Goal: Task Accomplishment & Management: Use online tool/utility

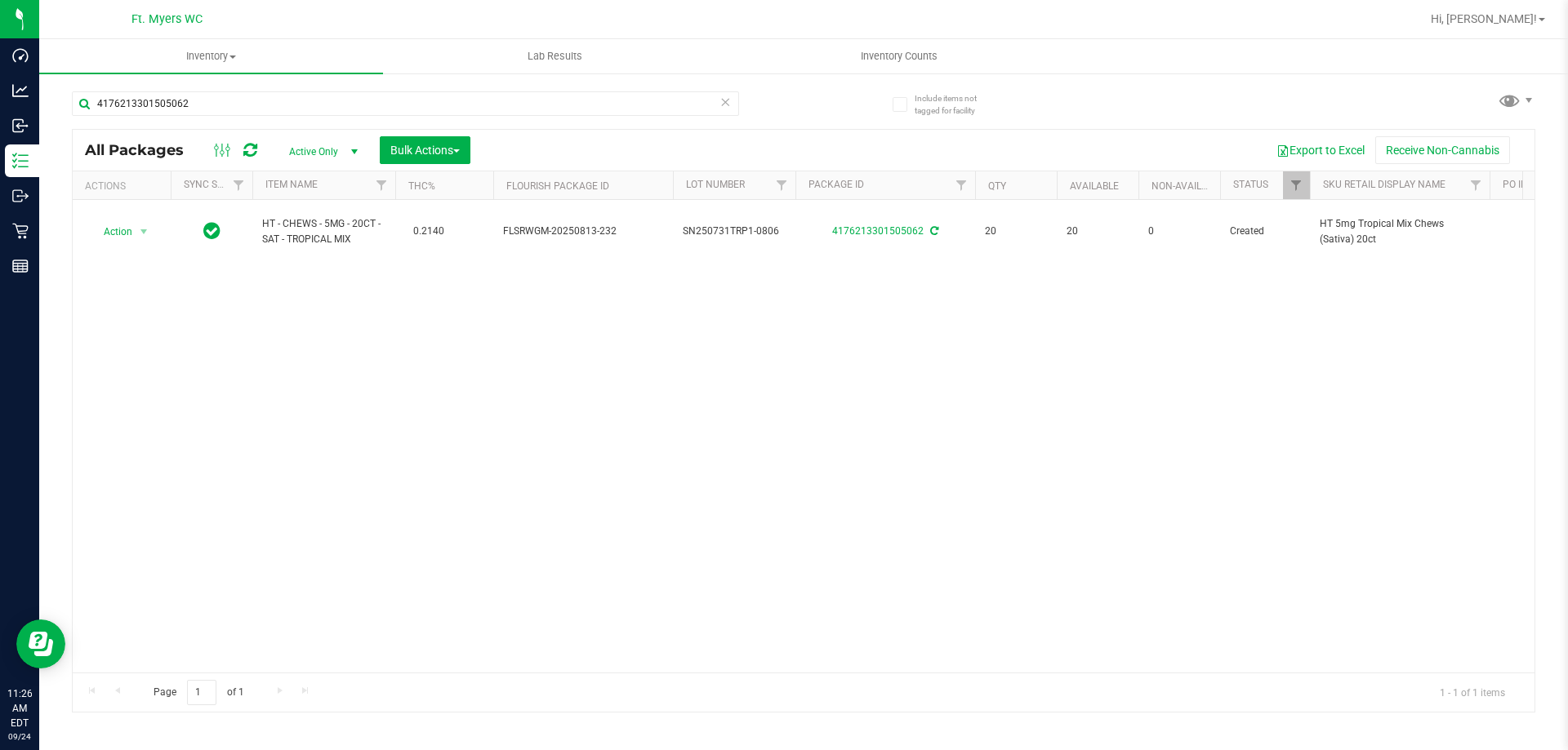
click at [314, 115] on div "4176213301505062" at bounding box center [406, 110] width 667 height 38
click at [316, 109] on input "4176213301505062" at bounding box center [406, 103] width 667 height 24
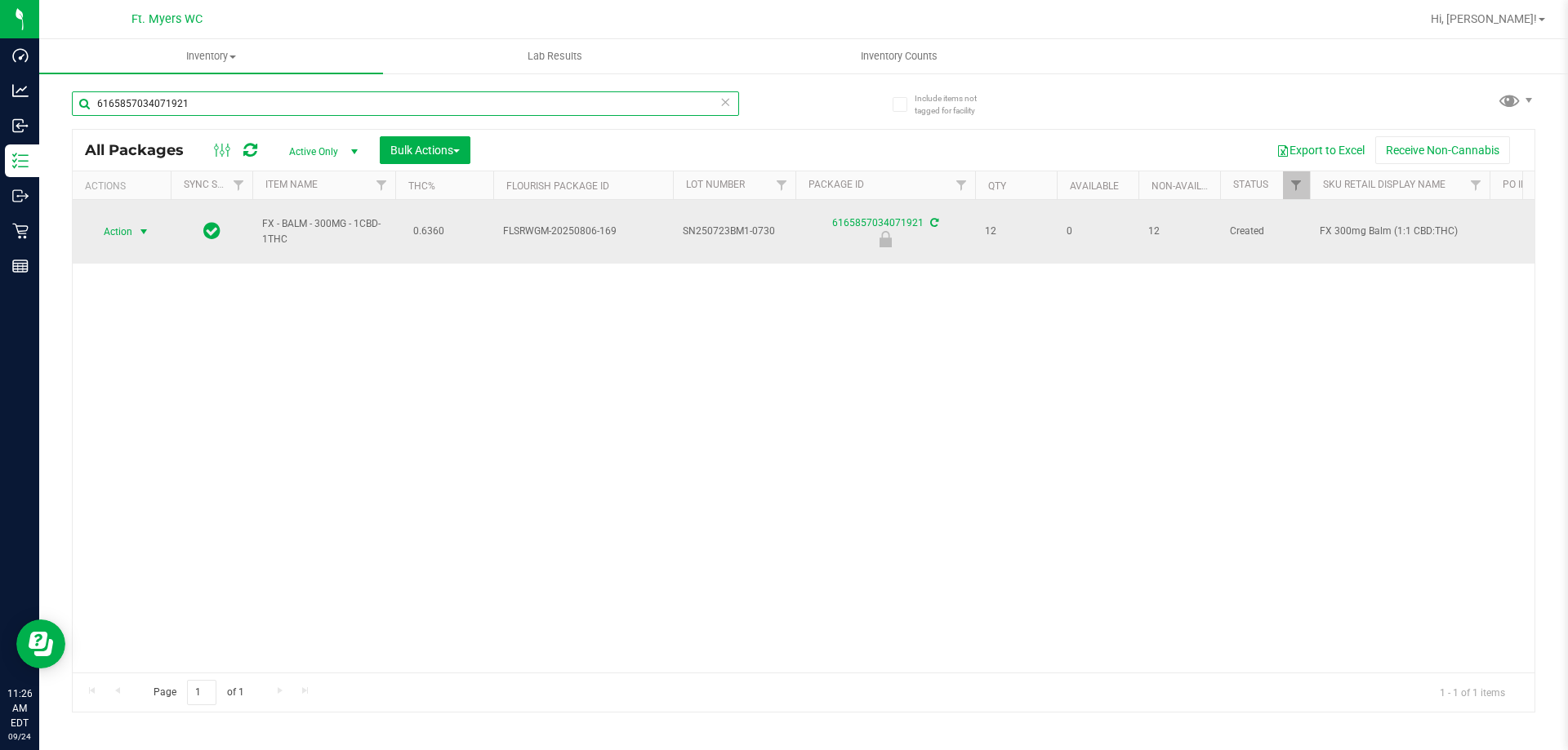
type input "6165857034071921"
click at [140, 225] on span "select" at bounding box center [144, 232] width 13 height 13
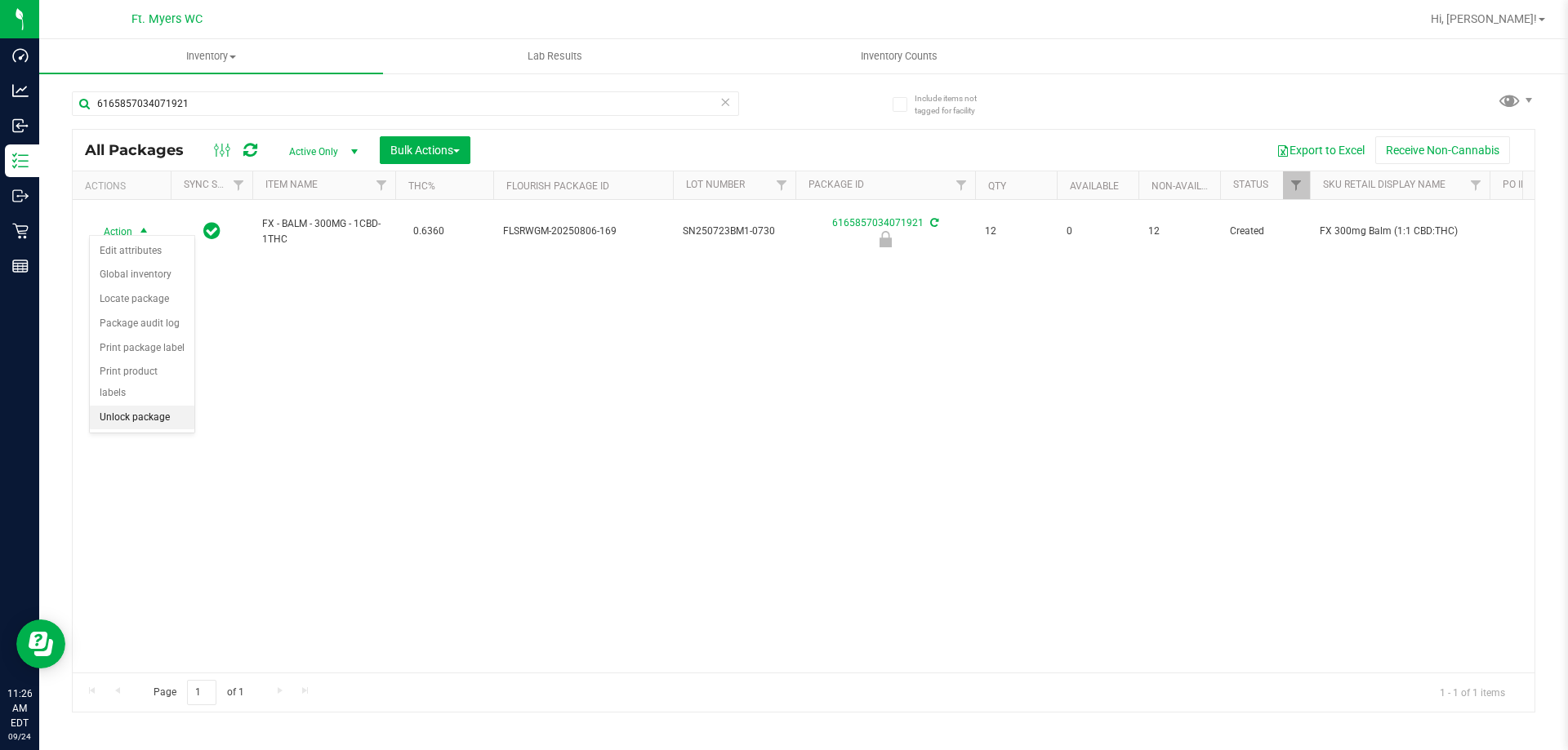
click at [161, 406] on li "Unlock package" at bounding box center [142, 418] width 104 height 24
